Goal: Transaction & Acquisition: Purchase product/service

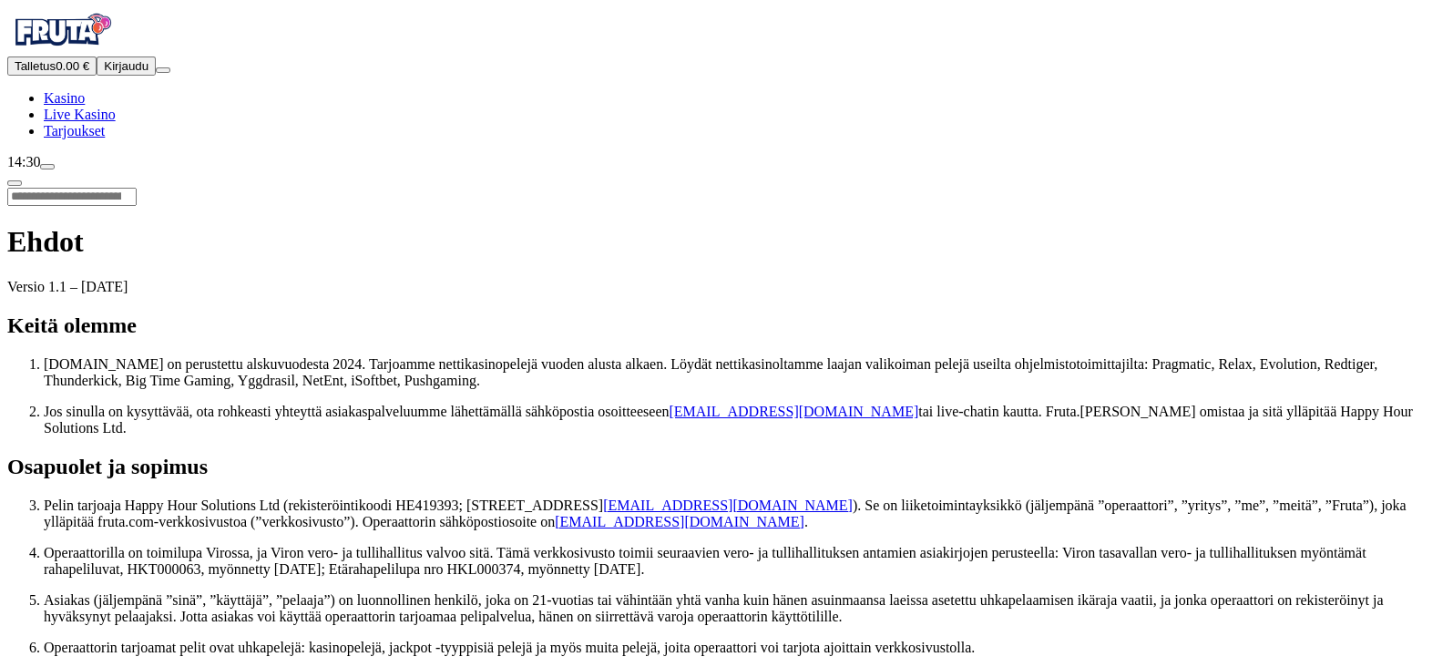
click at [105, 73] on span "Kirjaudu" at bounding box center [126, 66] width 45 height 14
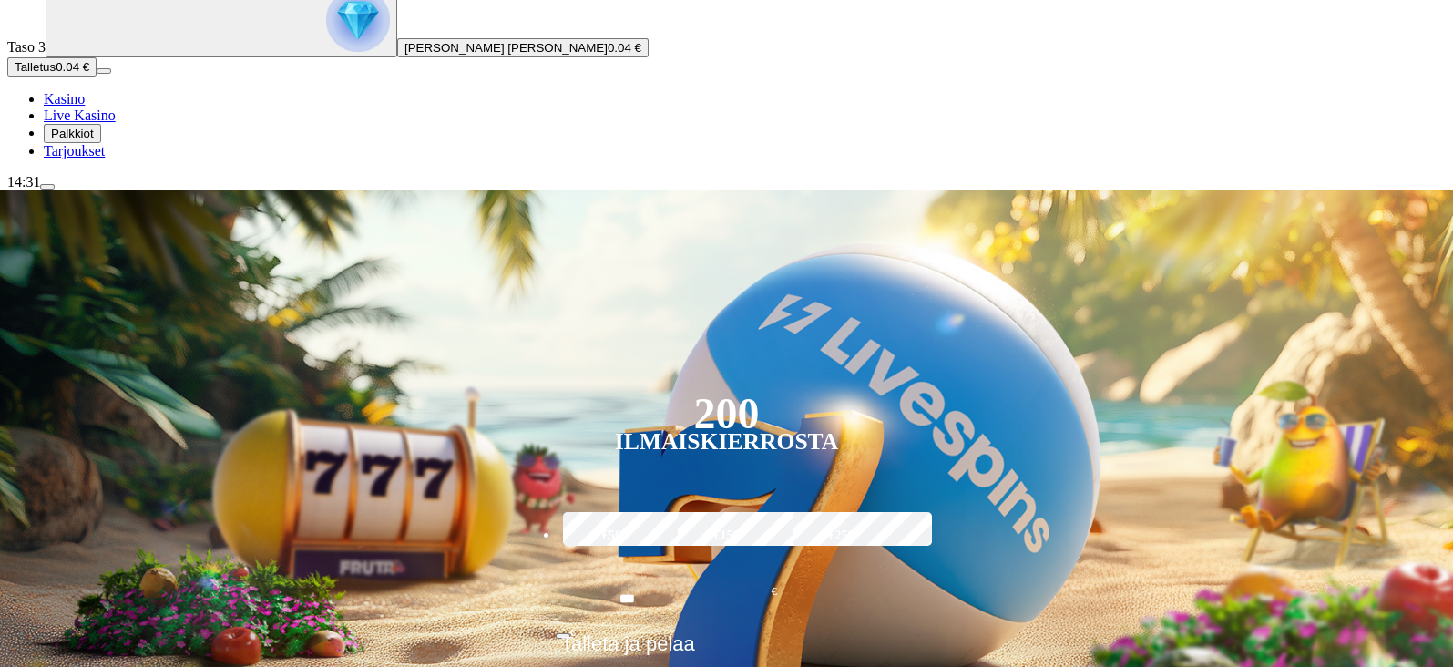
scroll to position [161, 0]
click at [105, 158] on span "Tarjoukset" at bounding box center [74, 149] width 61 height 15
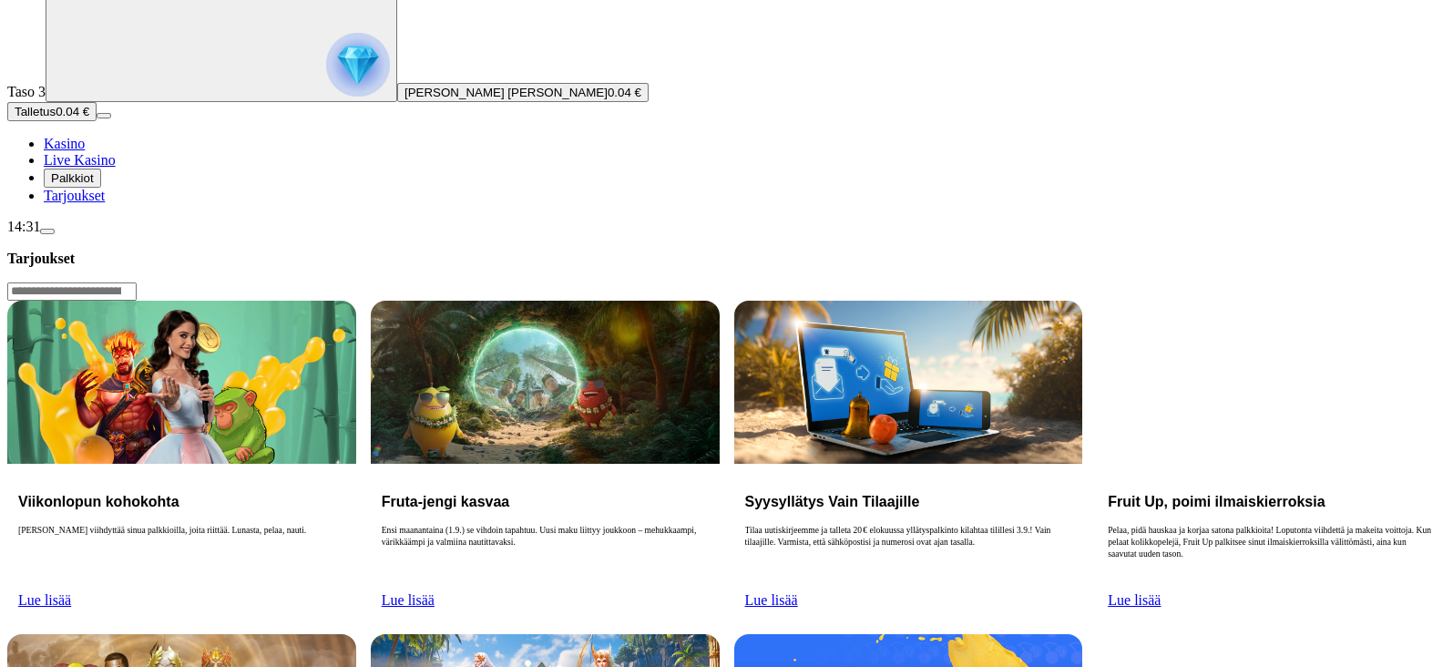
scroll to position [88, 0]
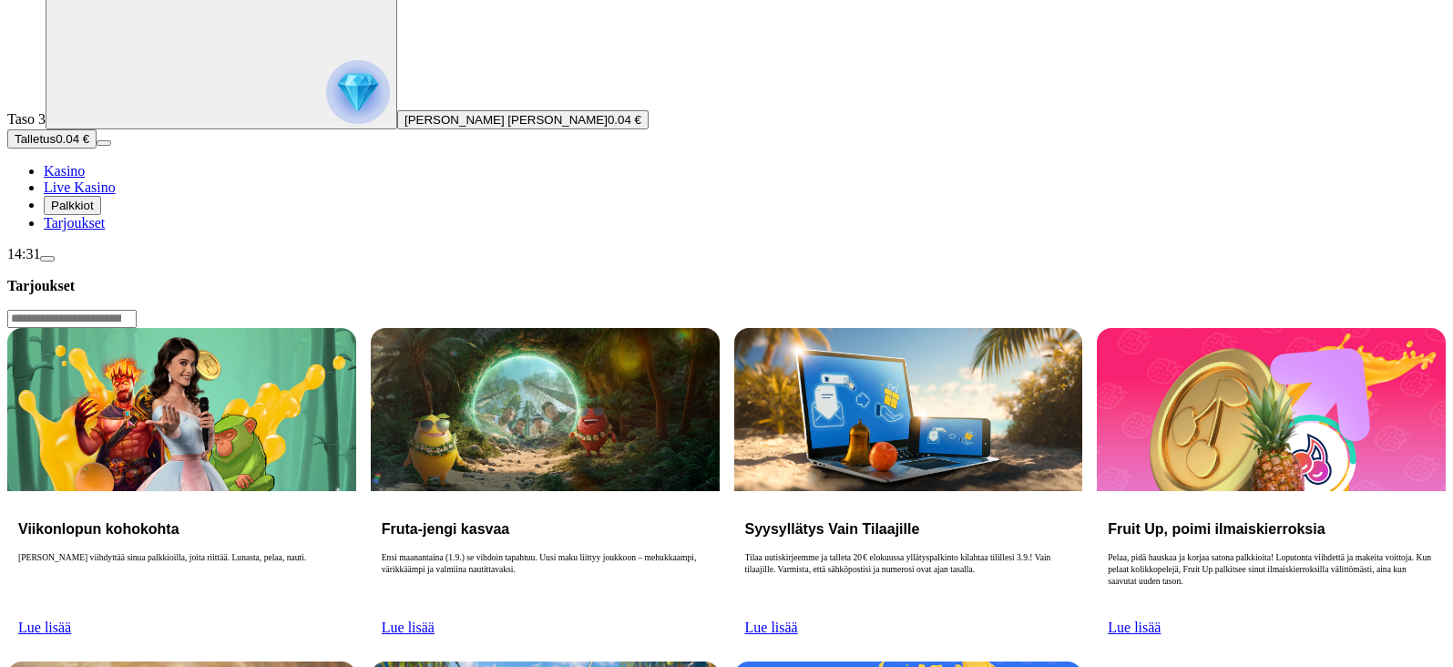
click at [84, 212] on span "Palkkiot" at bounding box center [72, 206] width 43 height 14
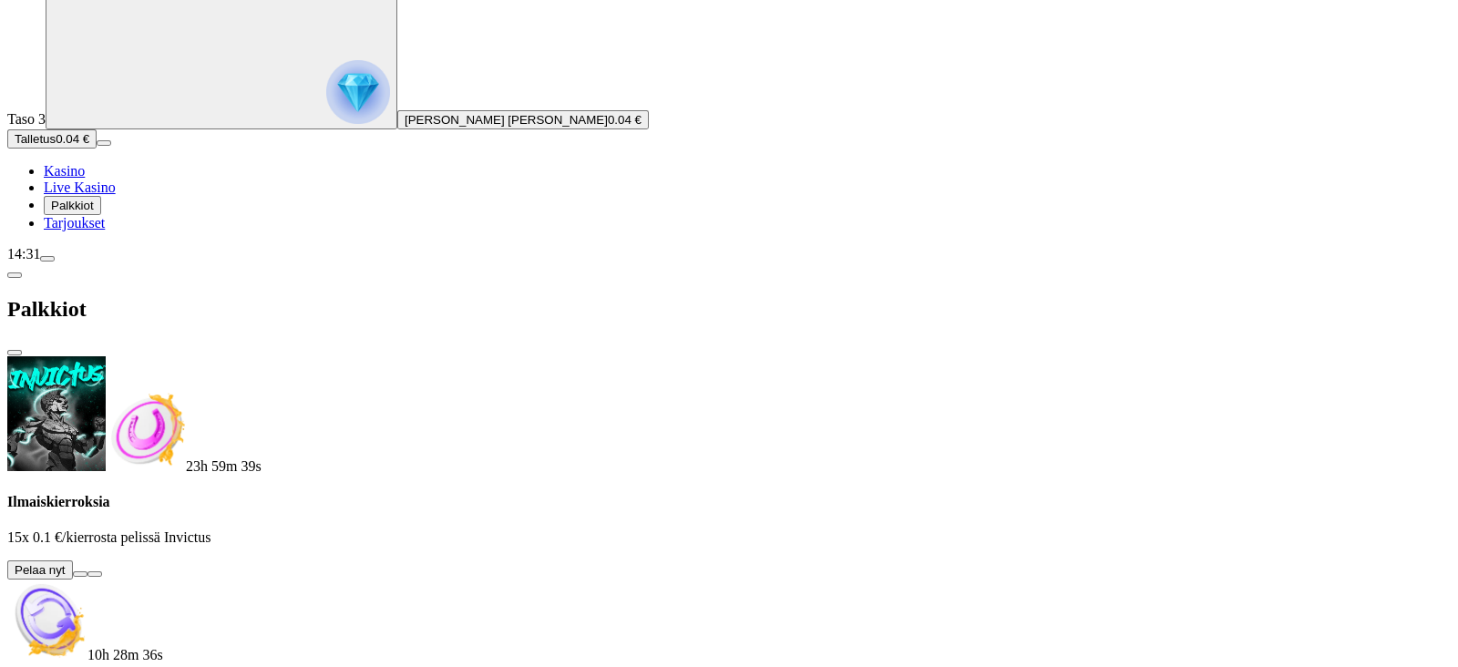
click at [87, 571] on button at bounding box center [80, 573] width 15 height 5
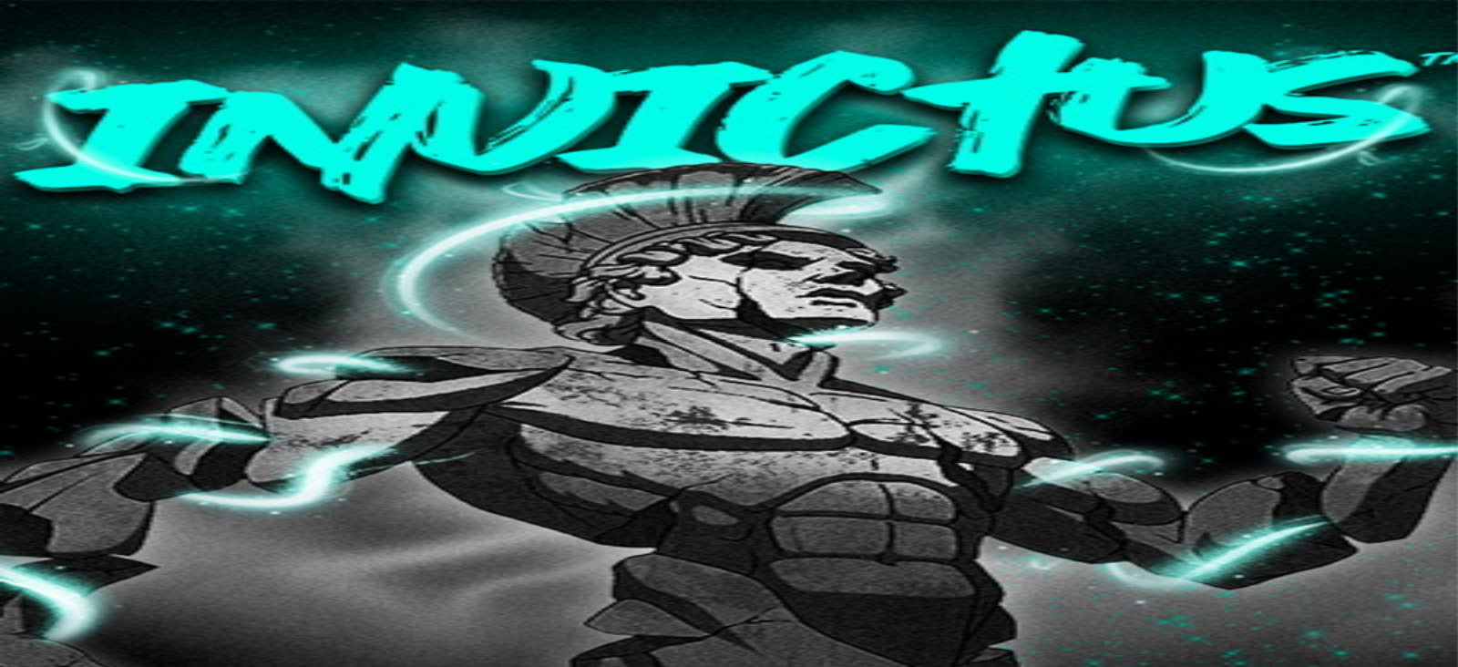
click at [103, 64] on img "Primary" at bounding box center [61, 47] width 109 height 46
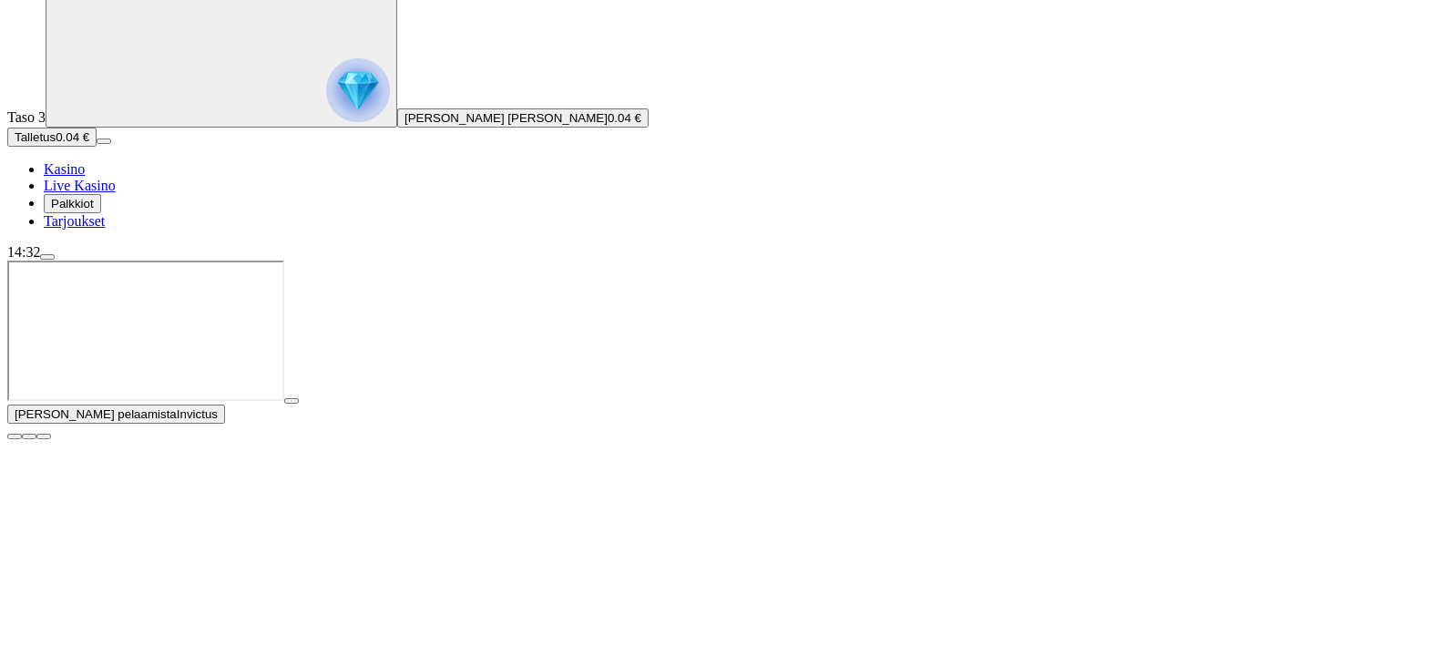
scroll to position [90, 0]
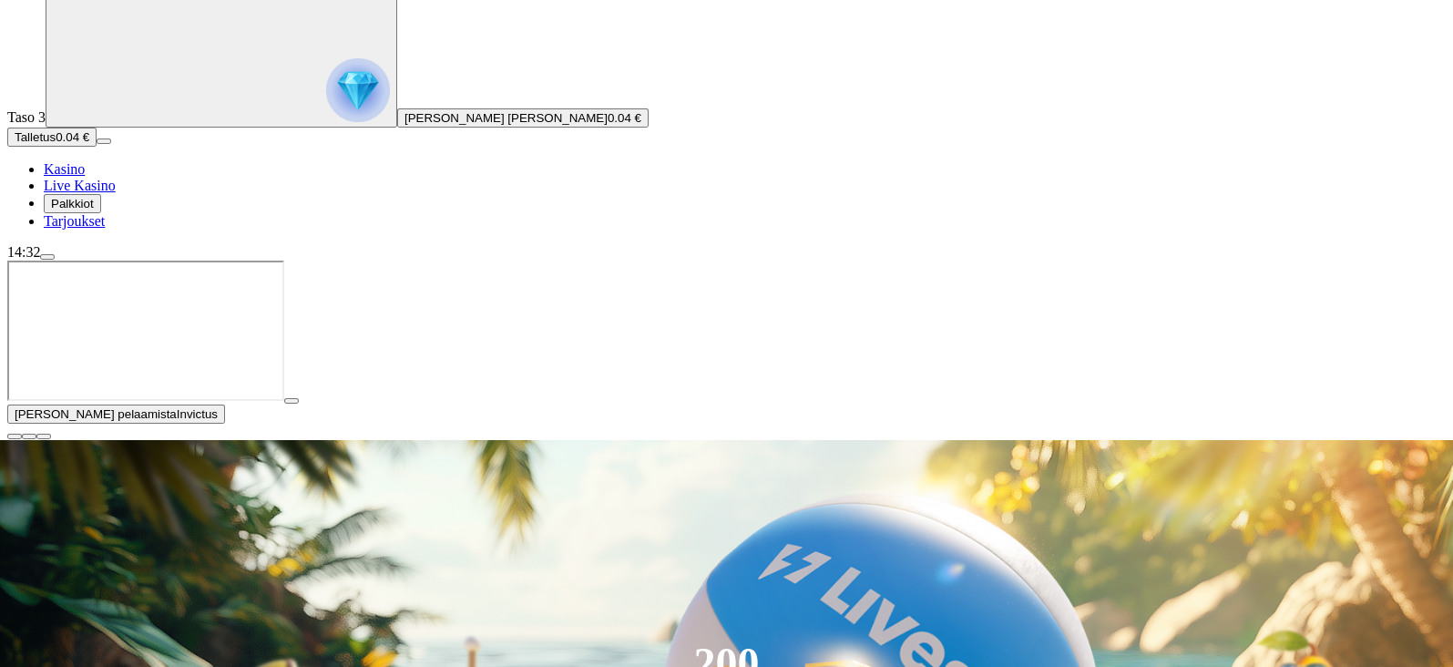
click at [15, 436] on span "close icon" at bounding box center [15, 436] width 0 height 0
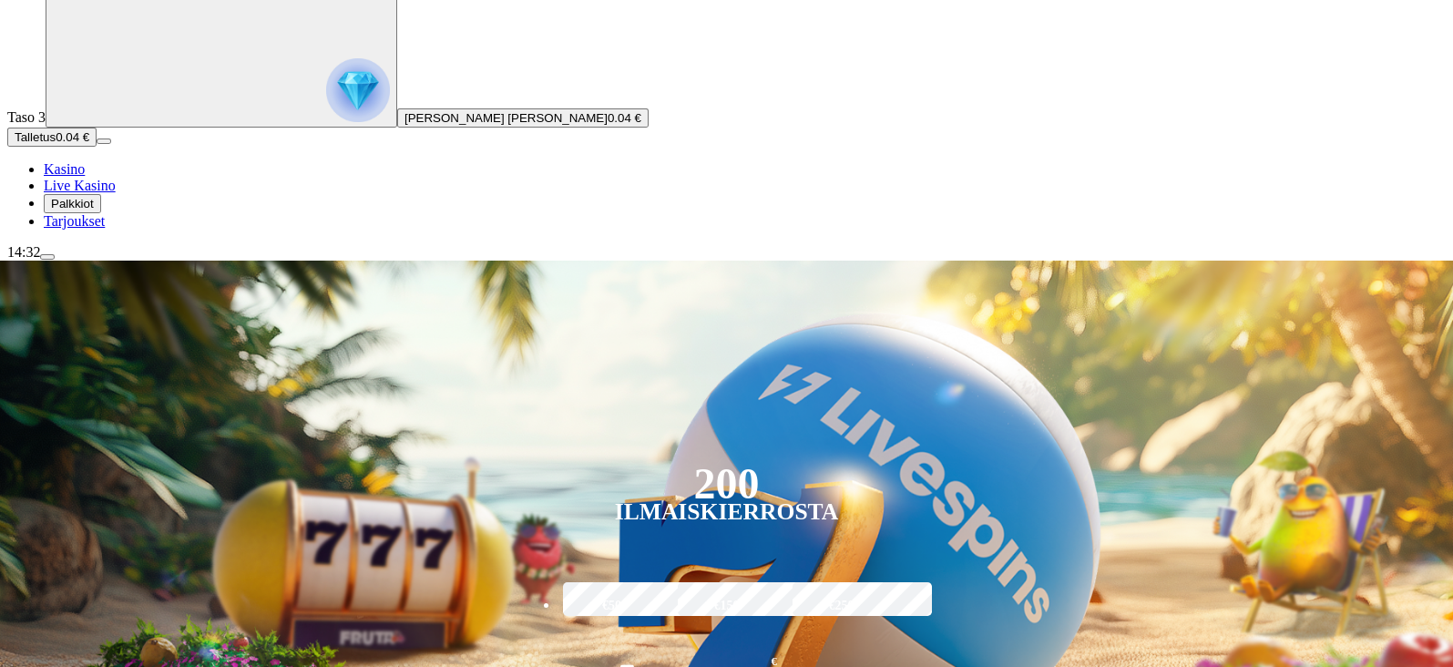
type input "********"
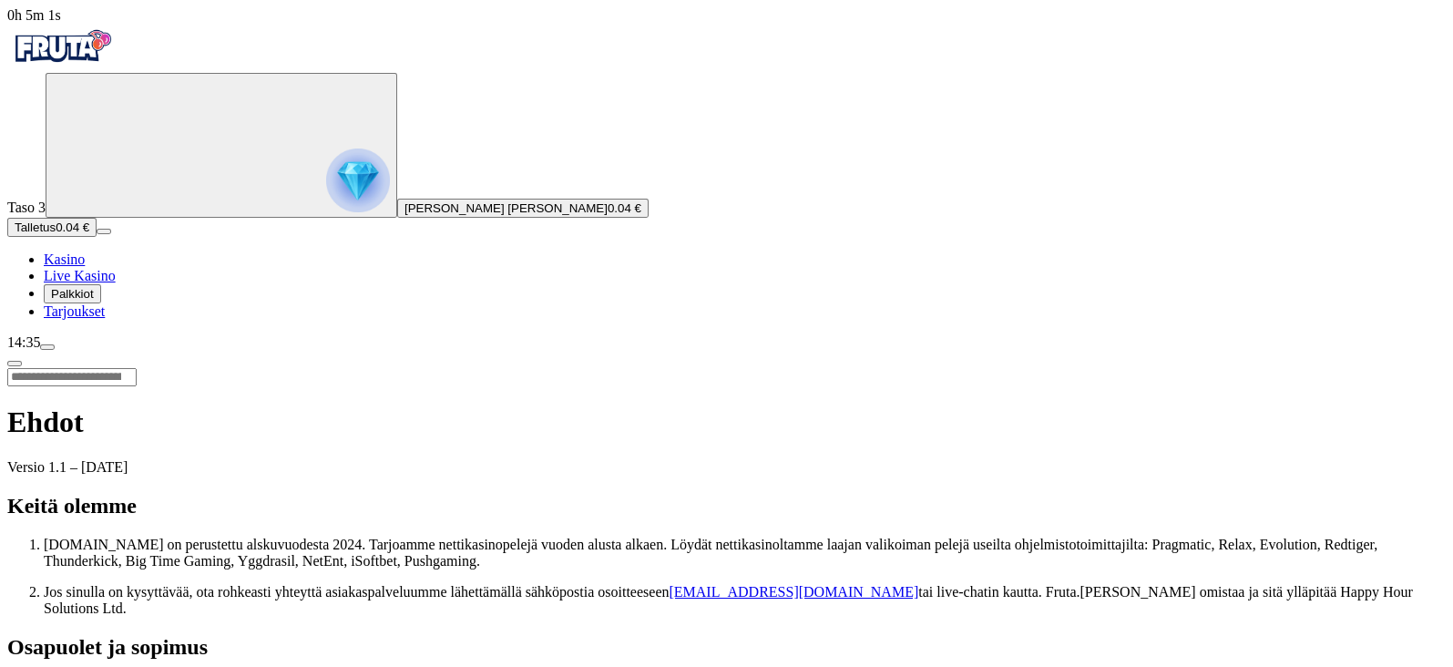
click at [101, 303] on button "Palkkiot" at bounding box center [72, 293] width 57 height 19
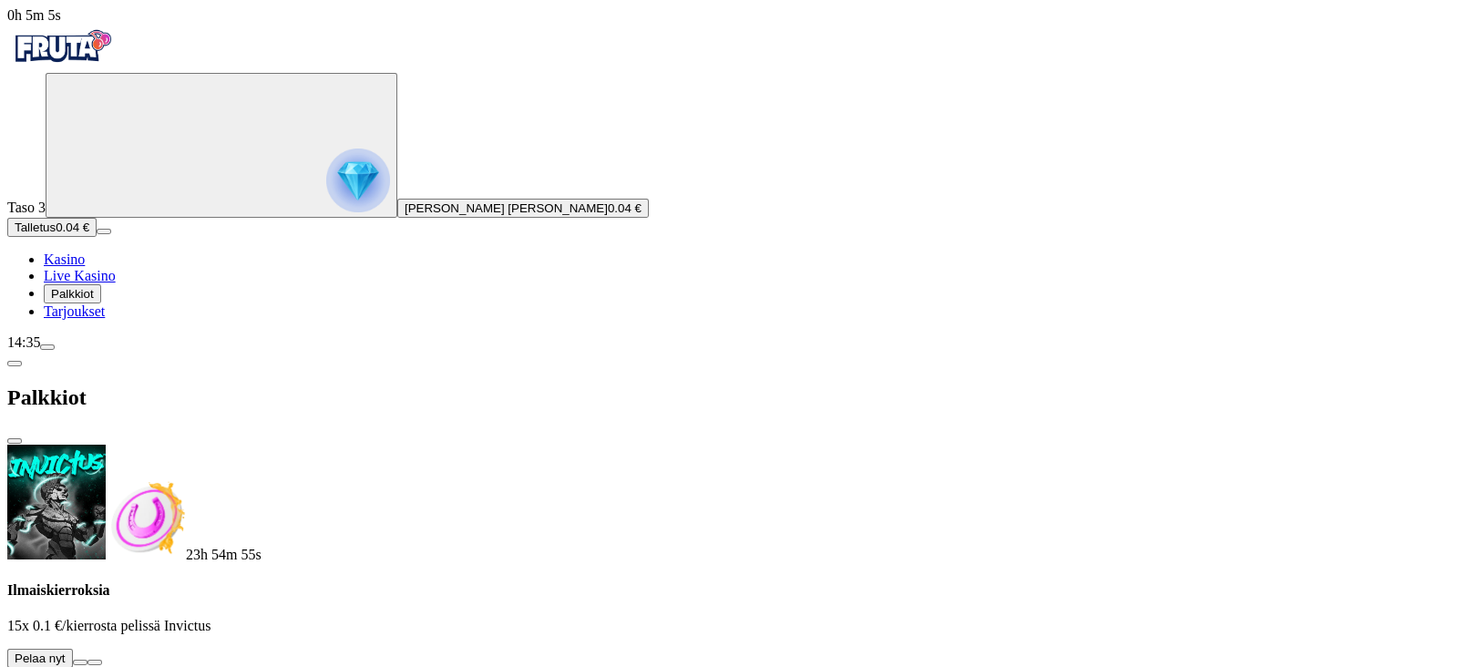
click at [87, 660] on button at bounding box center [80, 662] width 15 height 5
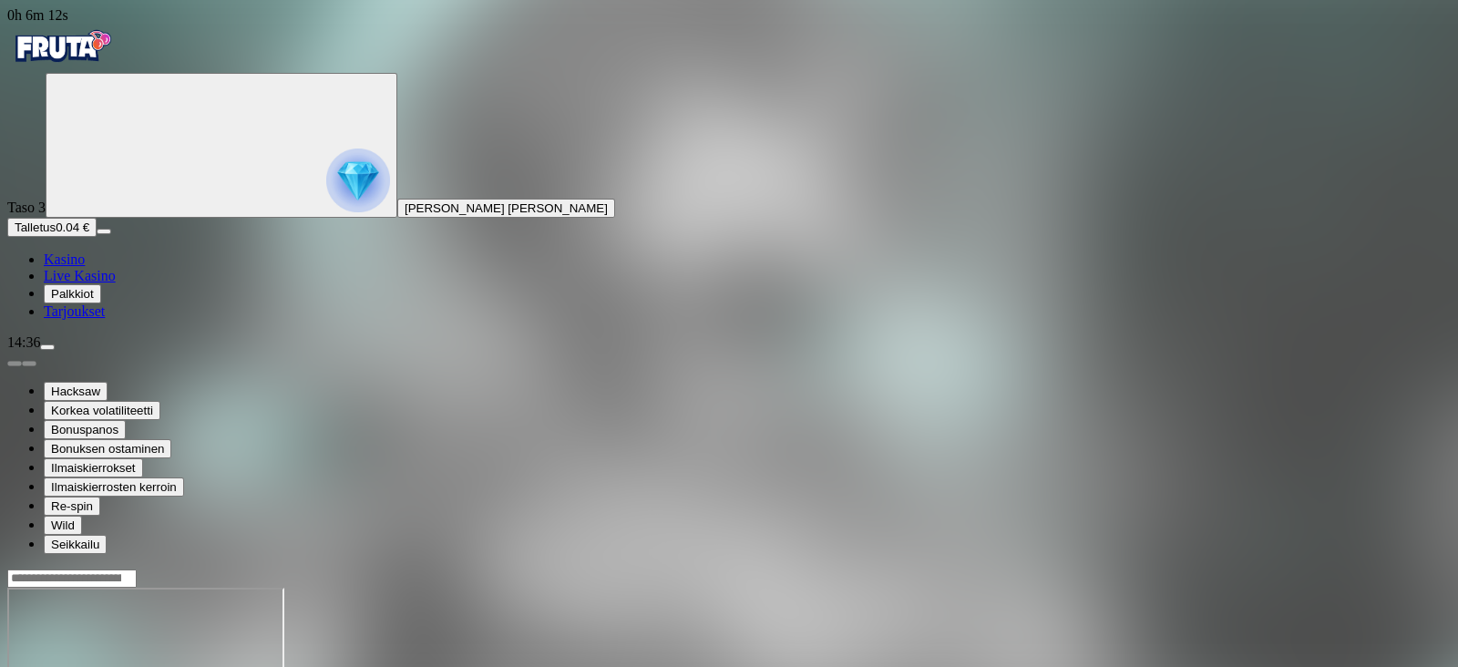
click at [1409, 569] on div at bounding box center [728, 659] width 1443 height 180
click at [114, 61] on img "Primary" at bounding box center [61, 47] width 109 height 46
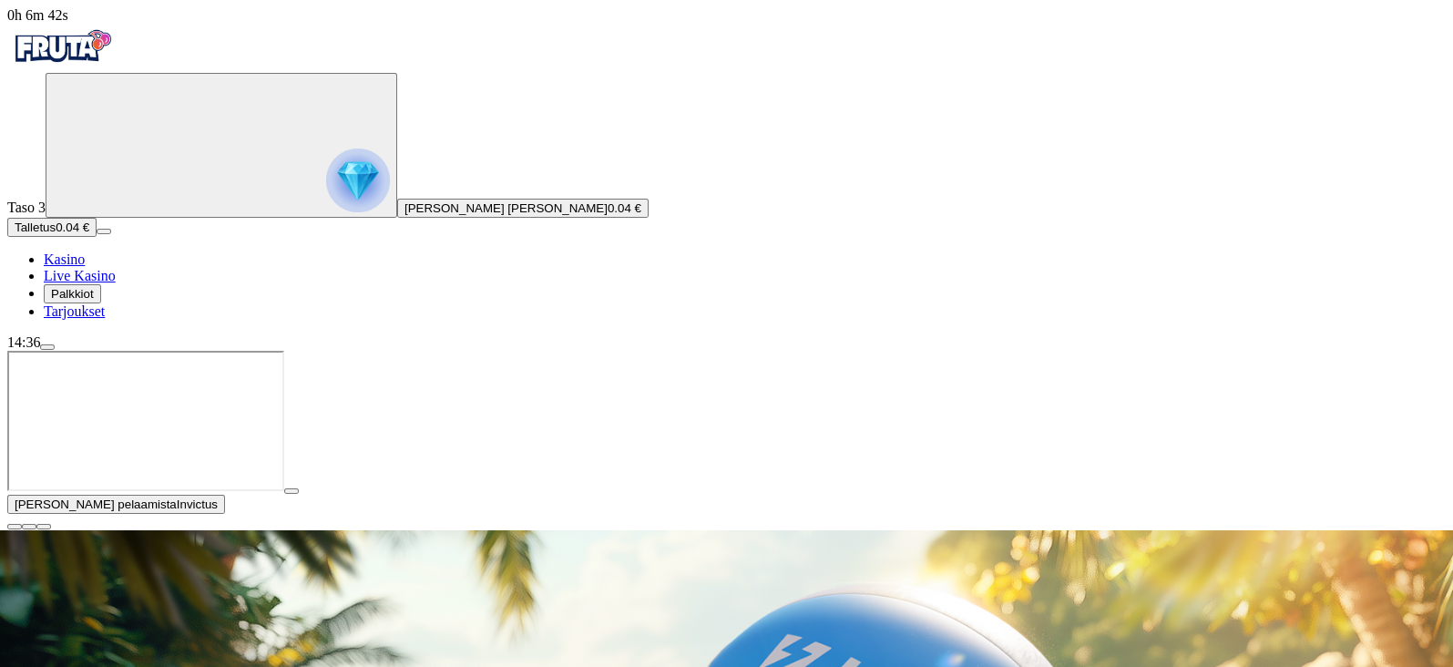
click at [15, 527] on span "close icon" at bounding box center [15, 527] width 0 height 0
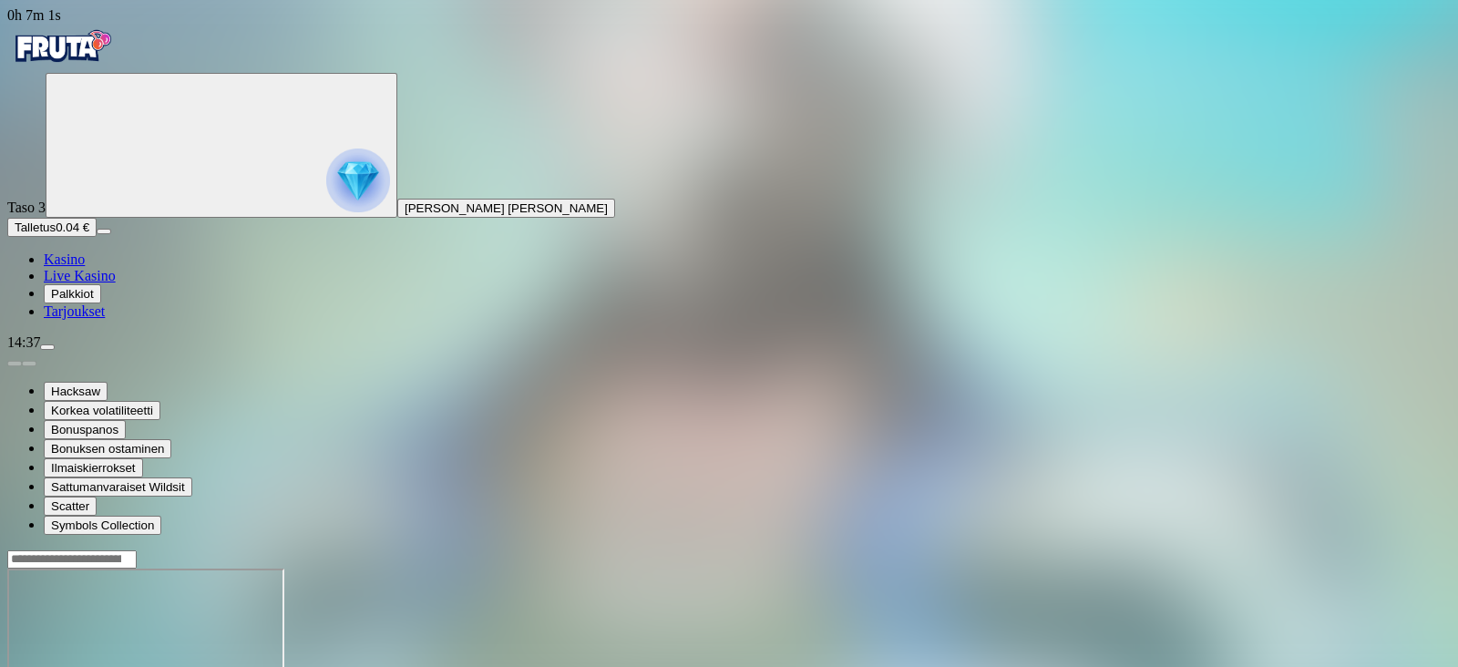
click at [779, 535] on div "Hacksaw Korkea volatiliteetti Bonuspanos Bonuksen ostaminen Ilmaiskierrokset Sa…" at bounding box center [728, 443] width 1443 height 184
click at [109, 55] on img "Primary" at bounding box center [61, 47] width 109 height 46
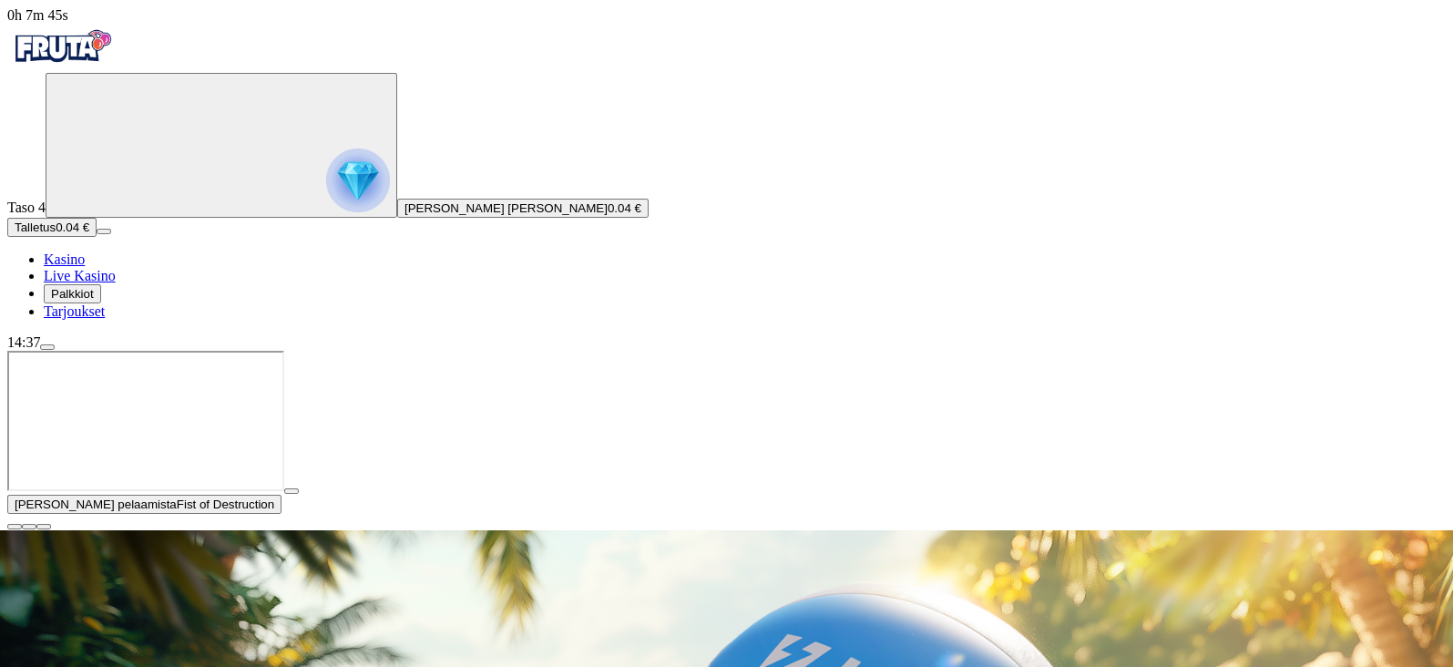
click at [22, 524] on button "button" at bounding box center [14, 526] width 15 height 5
